Goal: Task Accomplishment & Management: Use online tool/utility

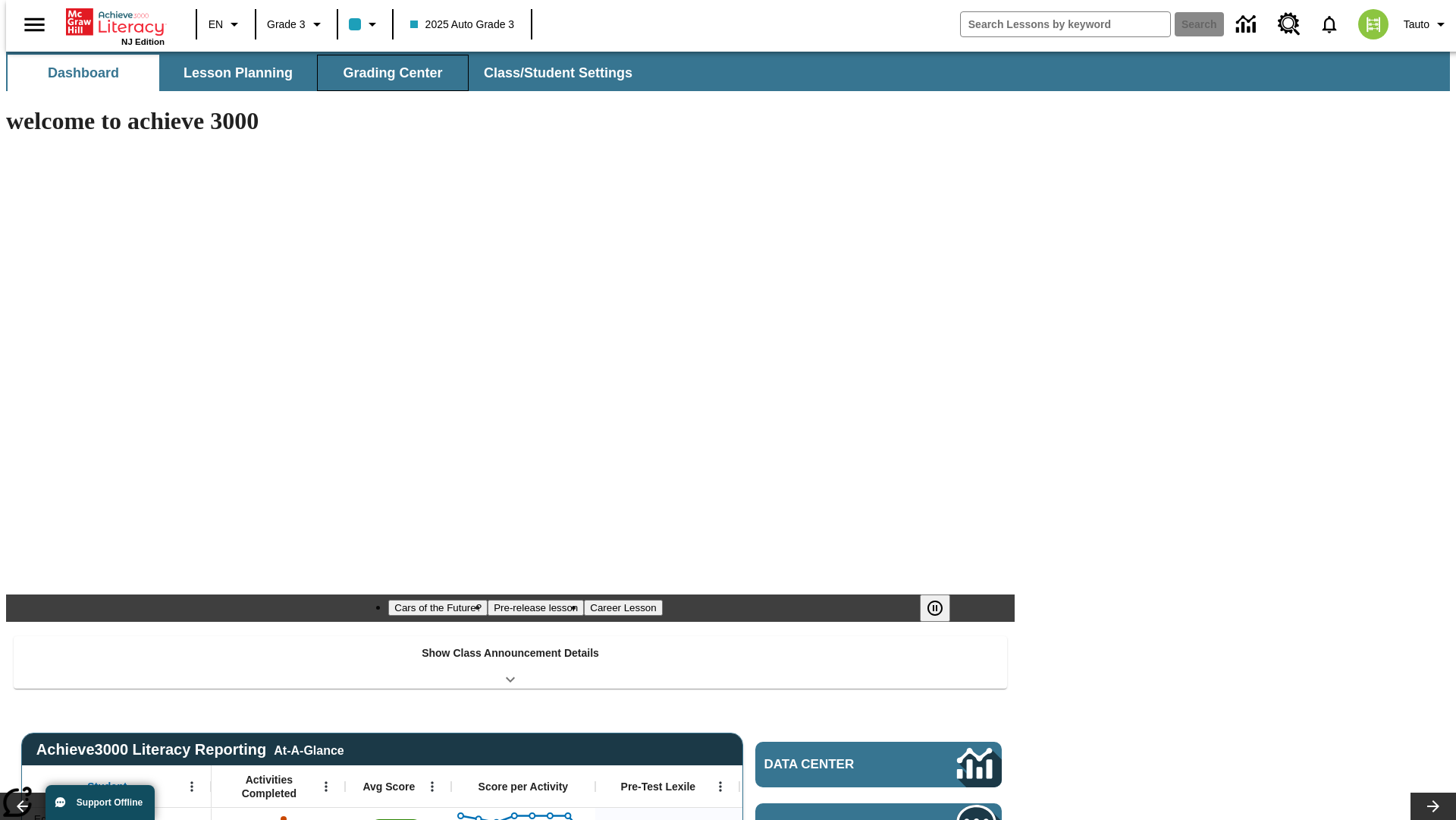
click at [387, 73] on span "Grading Center" at bounding box center [393, 73] width 100 height 18
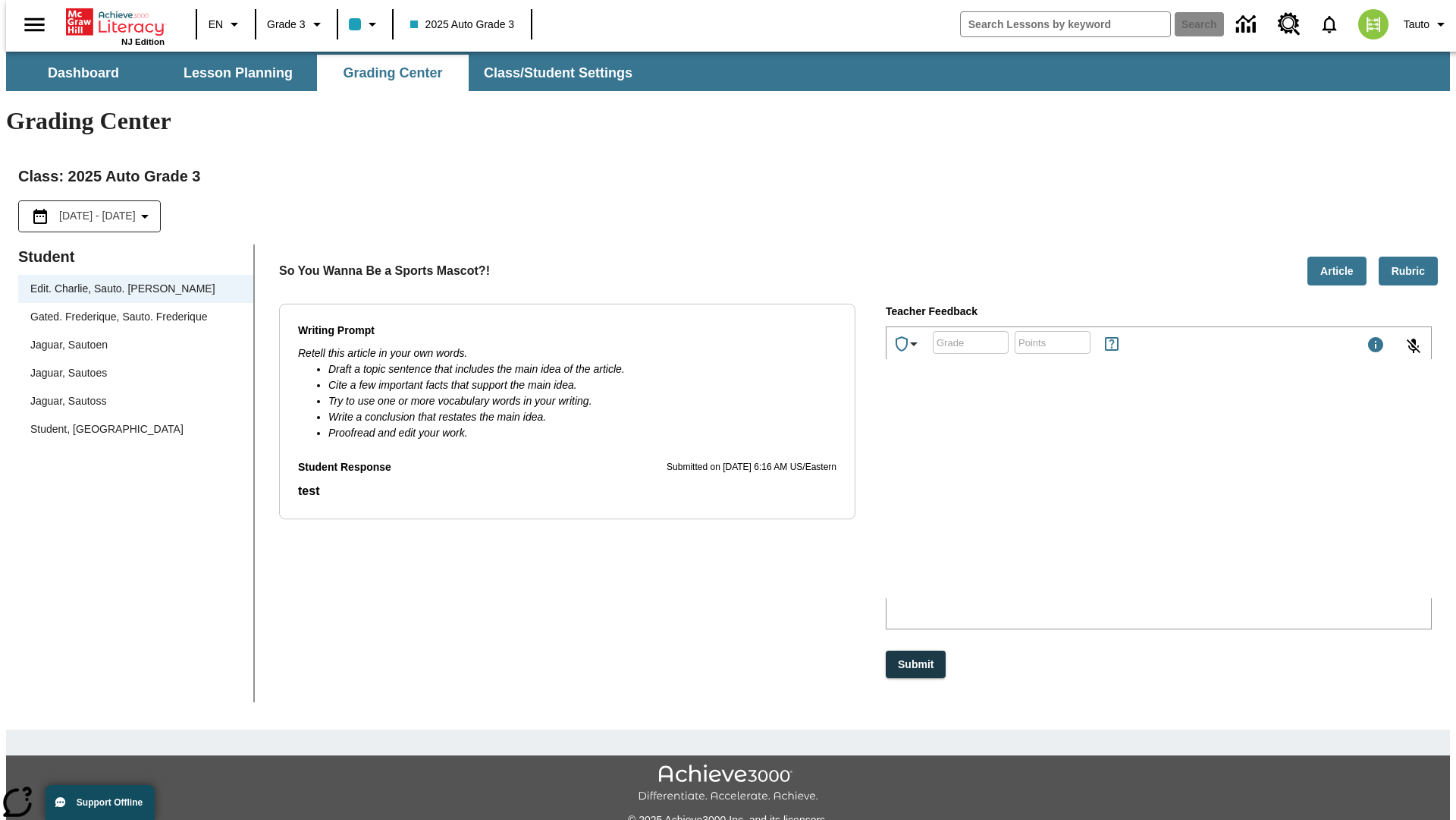
click at [130, 337] on div "Jaguar, Sautoen" at bounding box center [136, 344] width 211 height 16
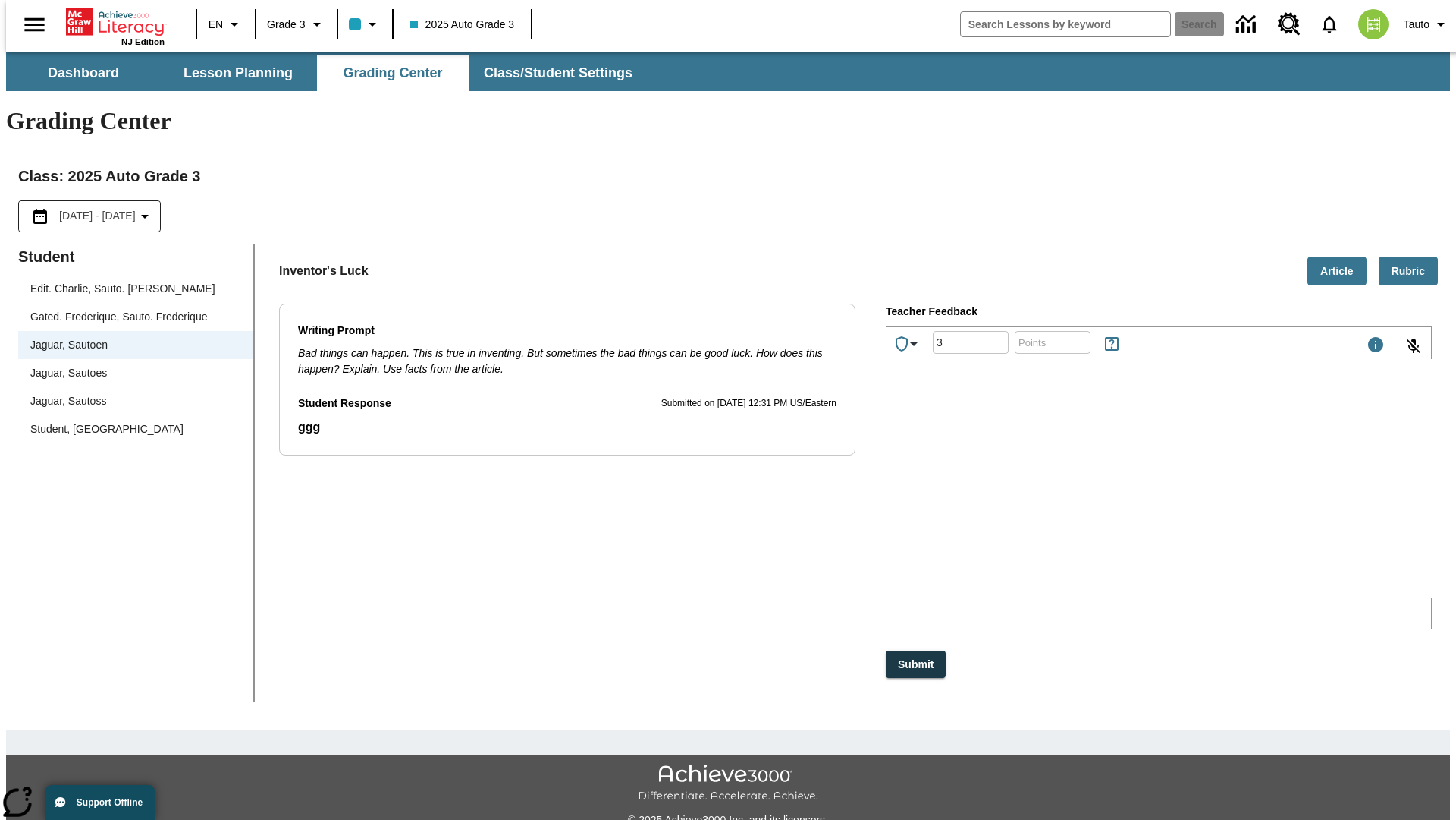
type input "3"
type input "10"
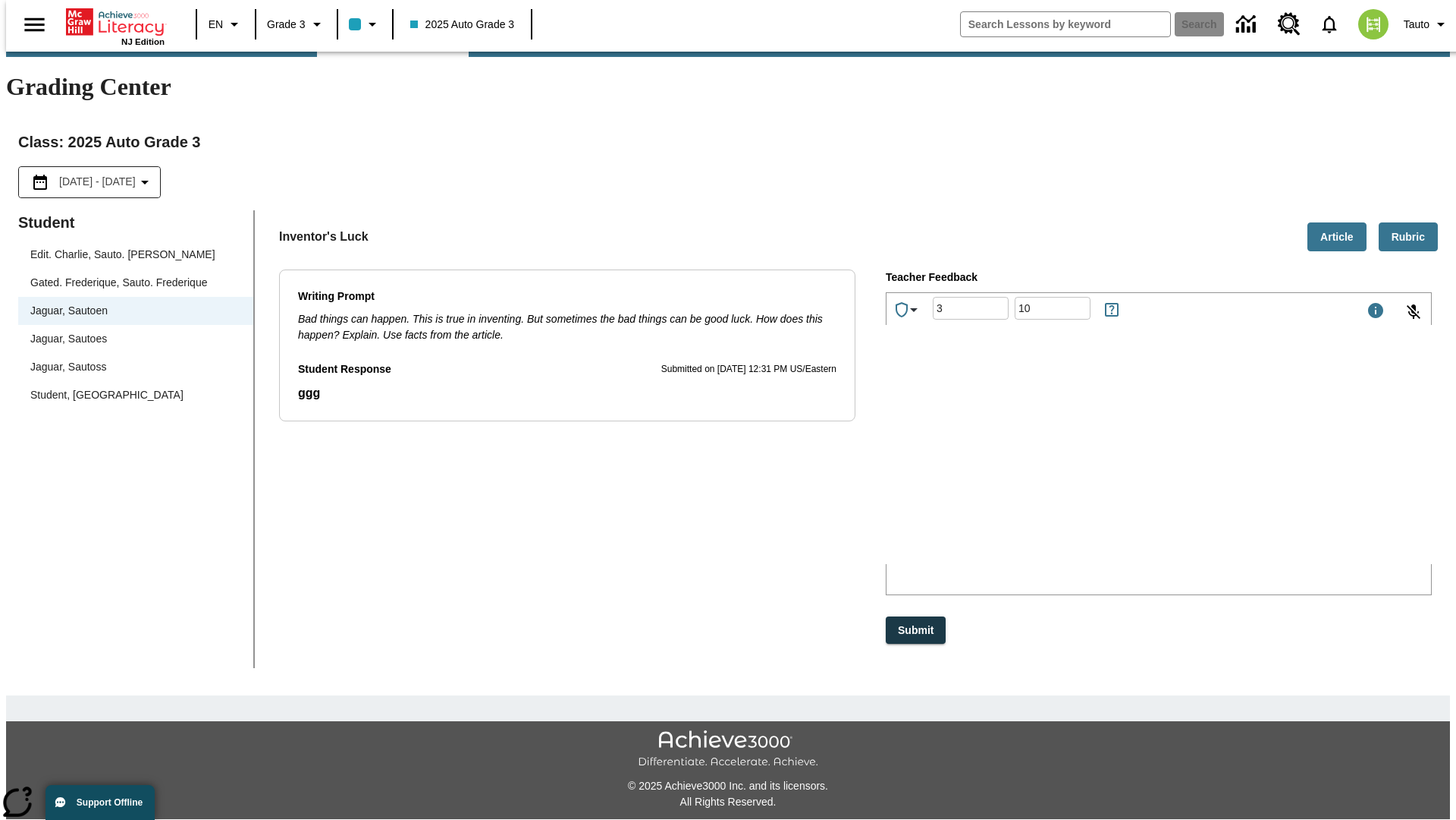
click at [1108, 466] on p "Type your response here." at bounding box center [1001, 464] width 216 height 14
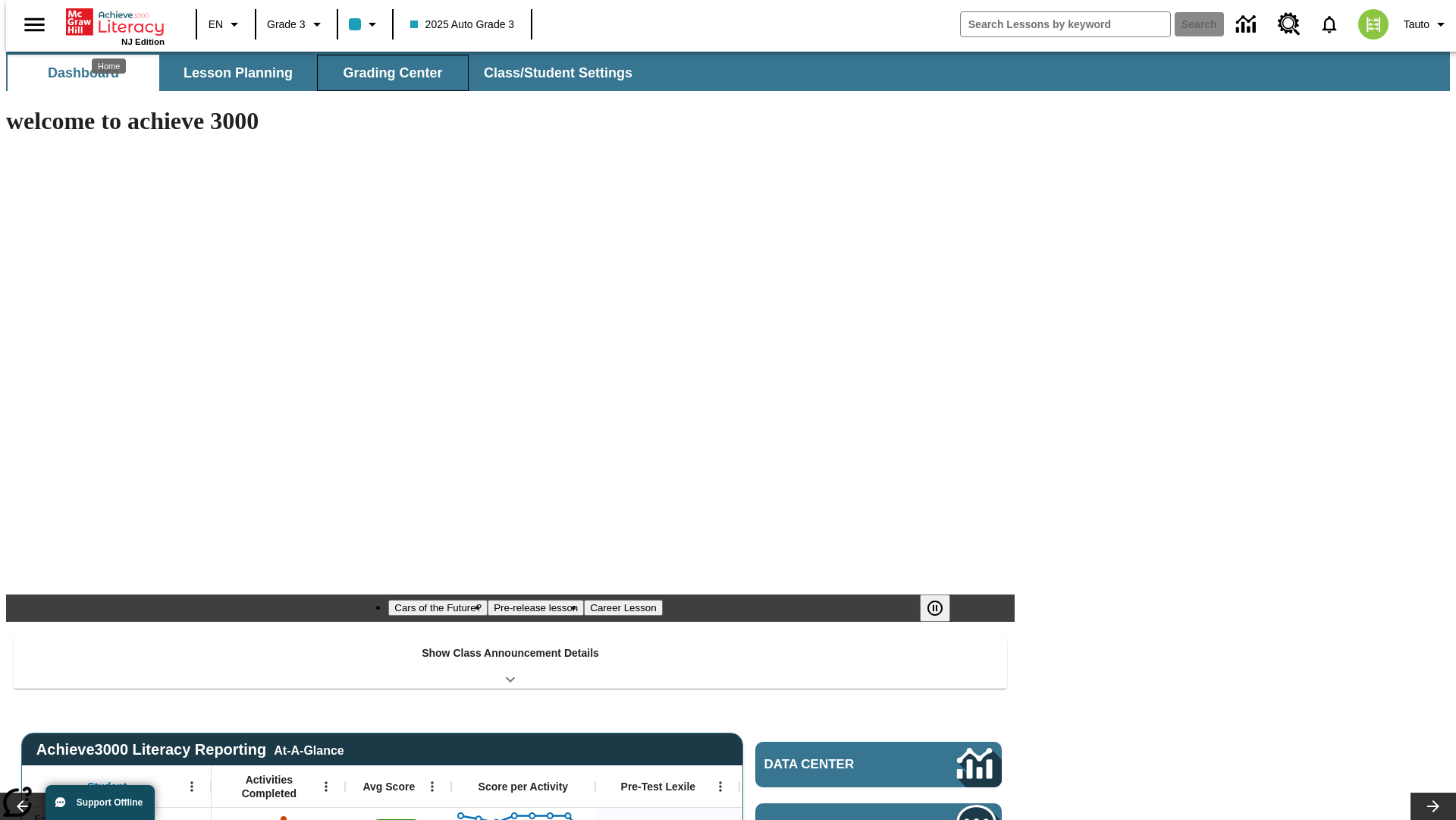
click at [387, 73] on span "Grading Center" at bounding box center [393, 73] width 100 height 18
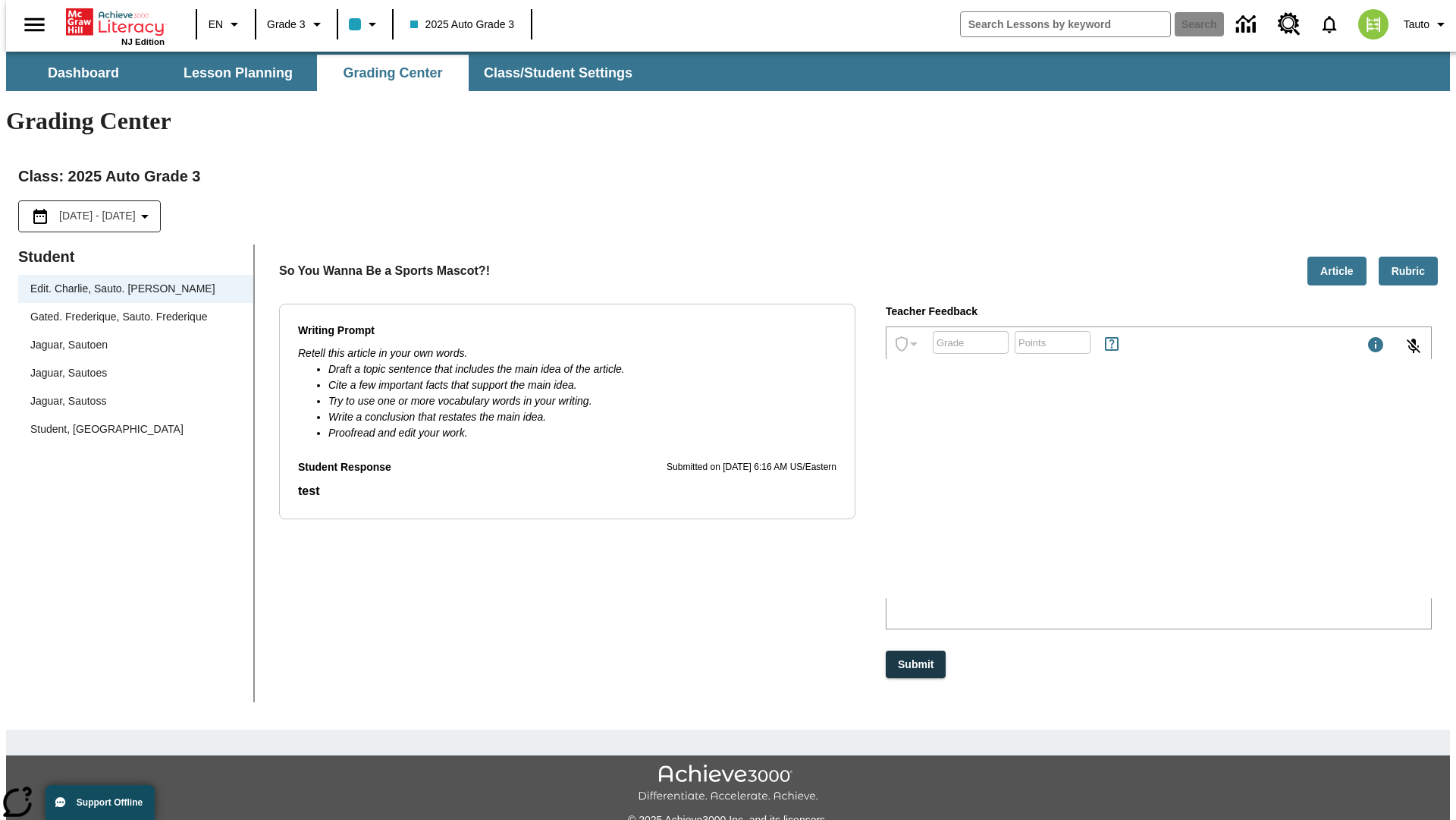
click at [130, 337] on div "Jaguar, Sautoen" at bounding box center [136, 344] width 211 height 16
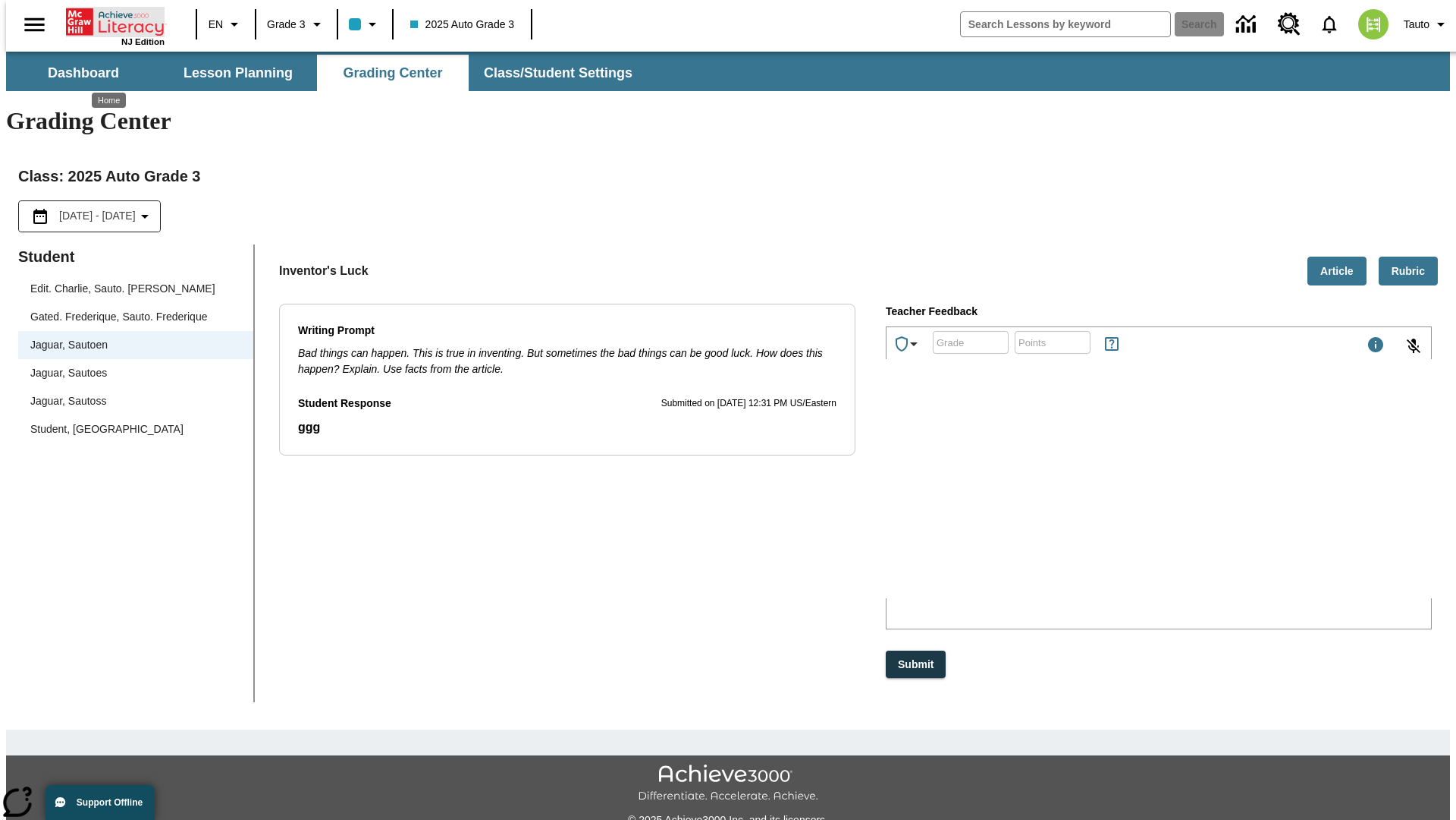
scroll to position [34, 0]
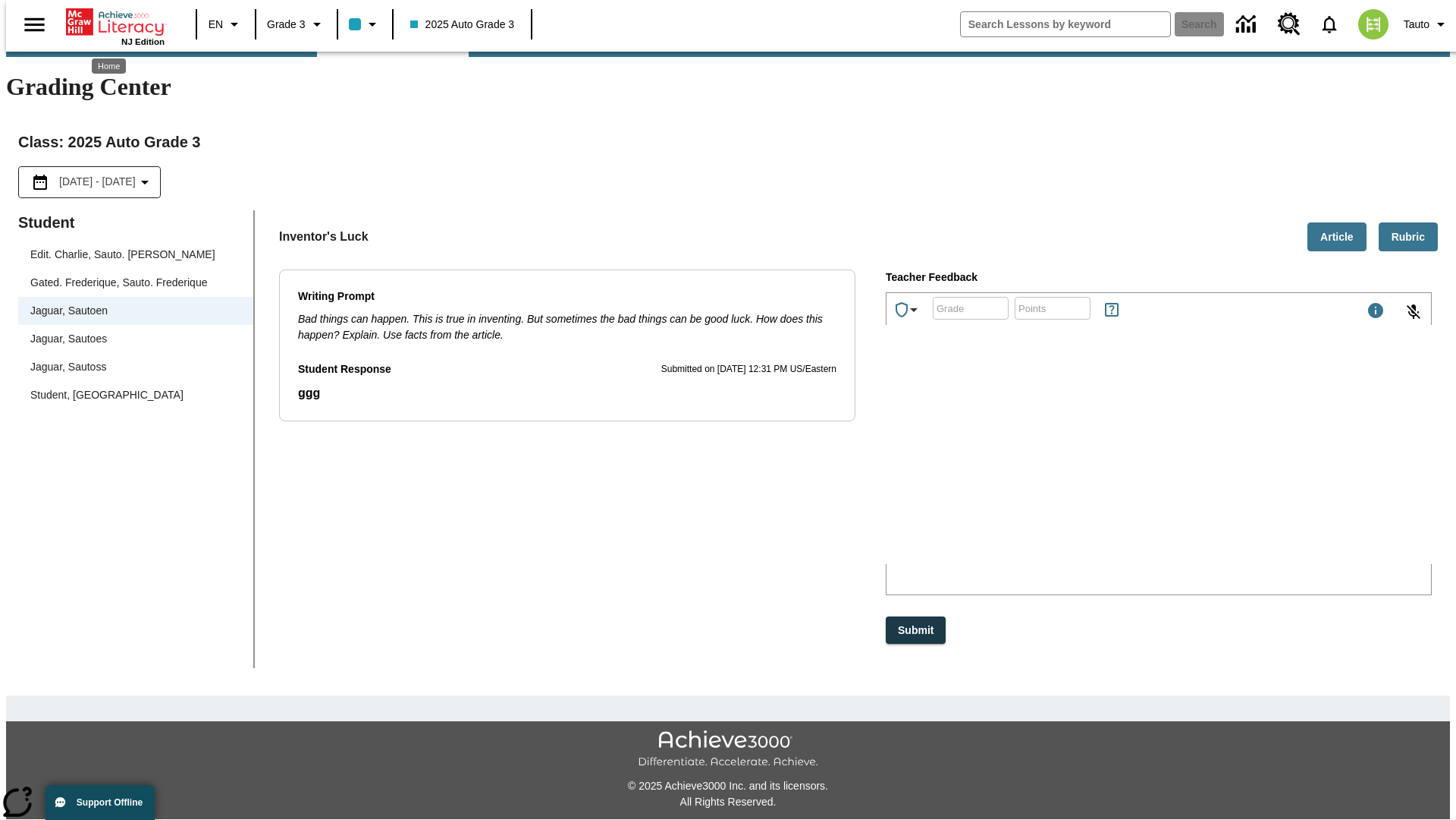
click at [1108, 466] on p "PazKq" at bounding box center [1001, 464] width 216 height 14
click at [1108, 466] on p "YCDToc" at bounding box center [1001, 464] width 216 height 14
